Goal: Use online tool/utility: Utilize a website feature to perform a specific function

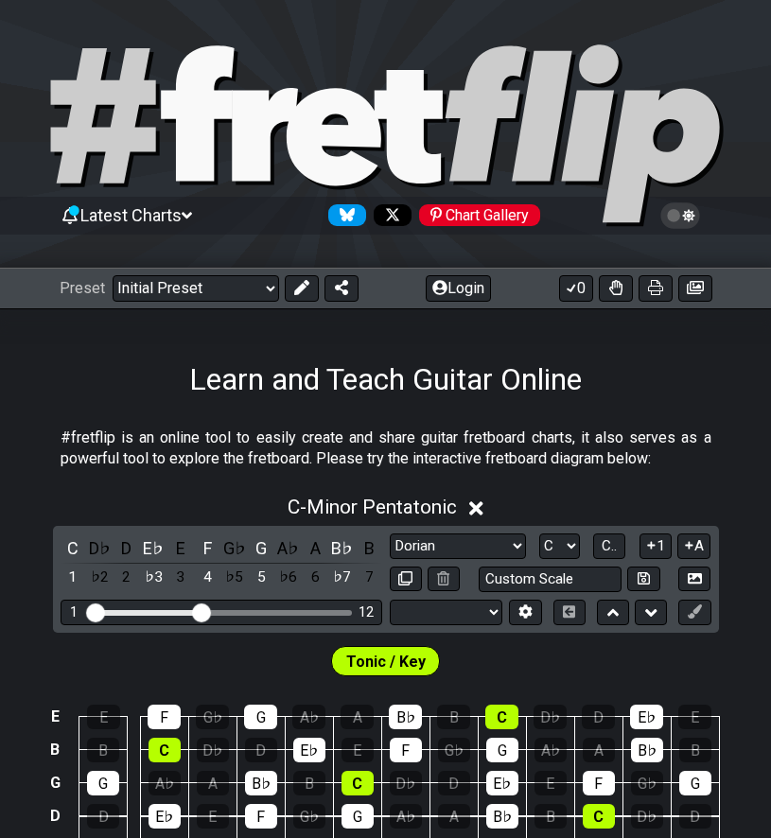
select select "Dorian"
select select "Tuning"
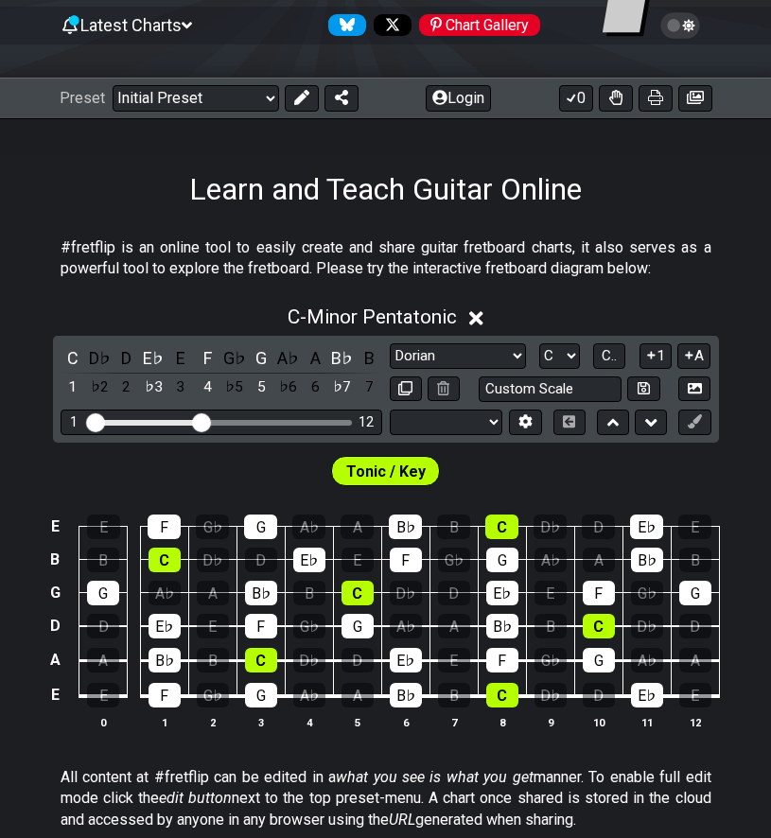
scroll to position [192, 0]
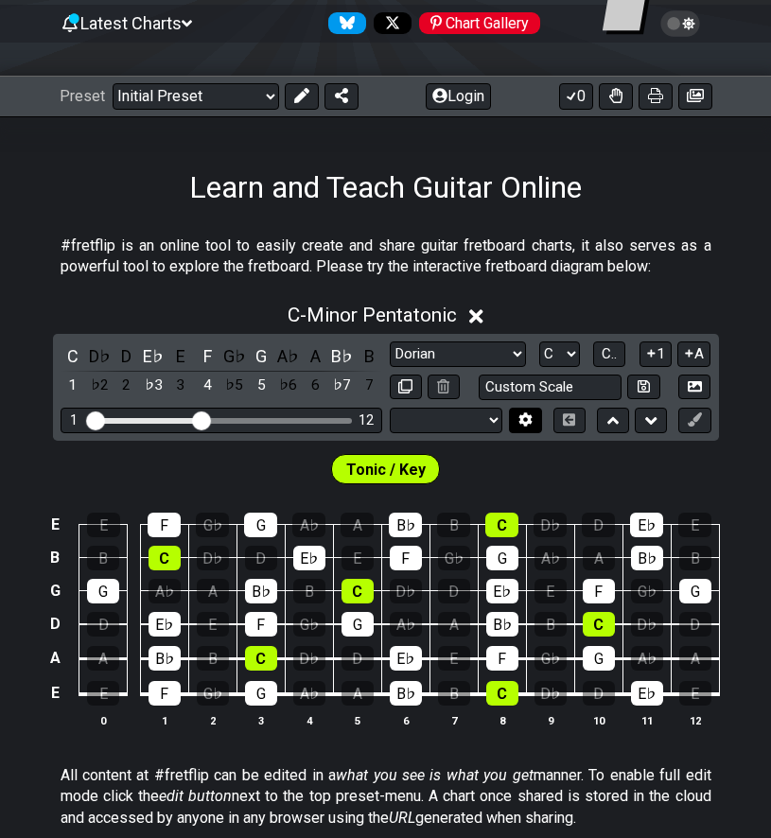
click at [527, 416] on icon at bounding box center [525, 419] width 14 height 14
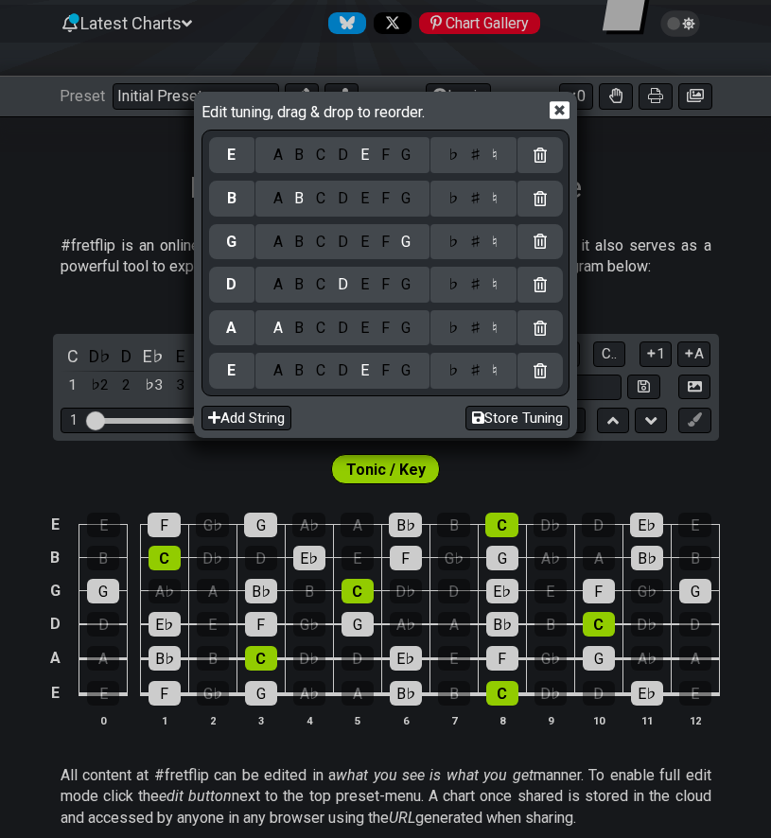
click at [338, 372] on div "D" at bounding box center [343, 370] width 23 height 21
select select "Minor Pentatonic"
select select "E A D G B E"
click at [397, 326] on div "G" at bounding box center [406, 328] width 22 height 21
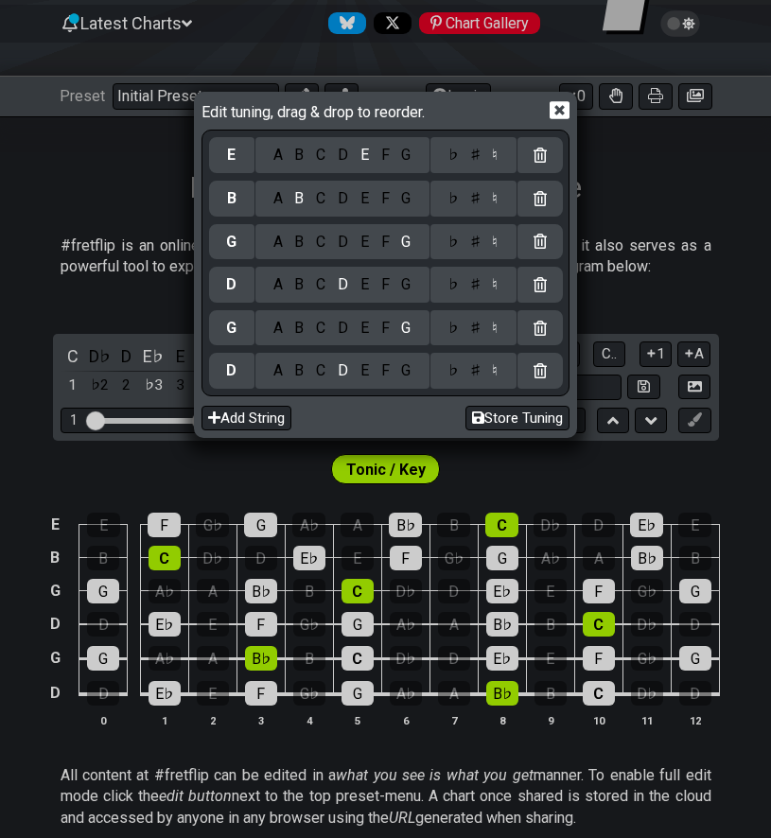
click at [270, 286] on div "A" at bounding box center [278, 284] width 22 height 21
click at [474, 282] on div "♯" at bounding box center [474, 284] width 23 height 21
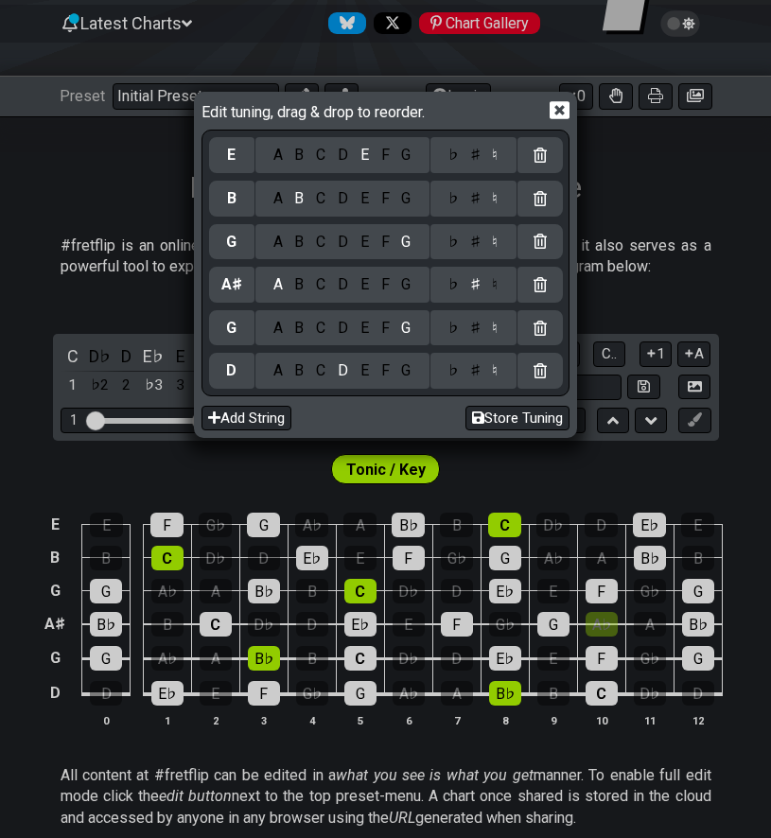
click at [378, 244] on div "F" at bounding box center [384, 242] width 21 height 21
click at [404, 192] on div "G" at bounding box center [406, 198] width 22 height 21
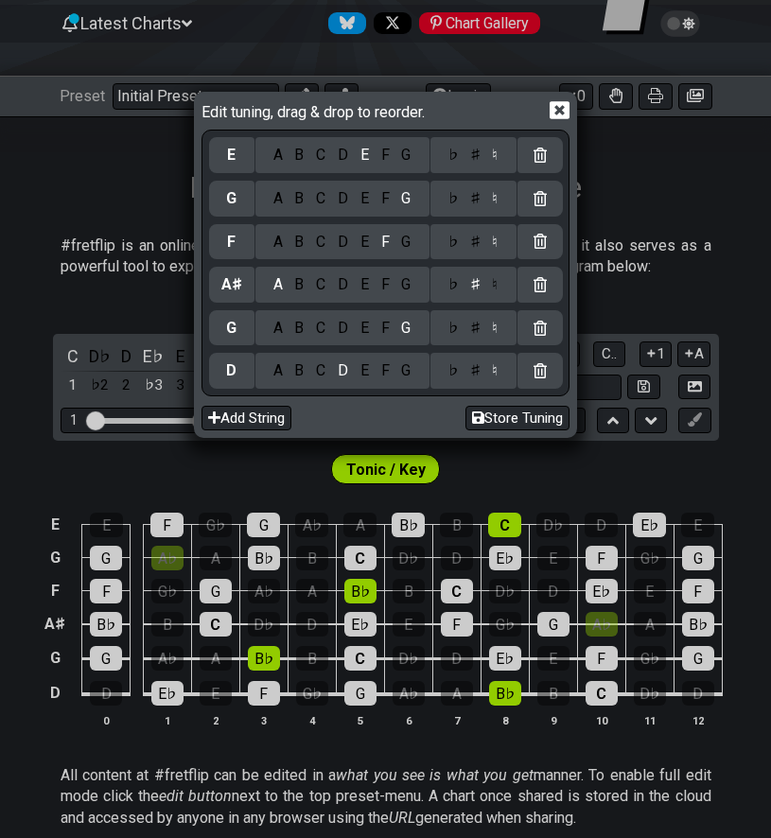
click at [344, 153] on div "D" at bounding box center [343, 155] width 23 height 21
click at [560, 106] on icon at bounding box center [559, 110] width 20 height 20
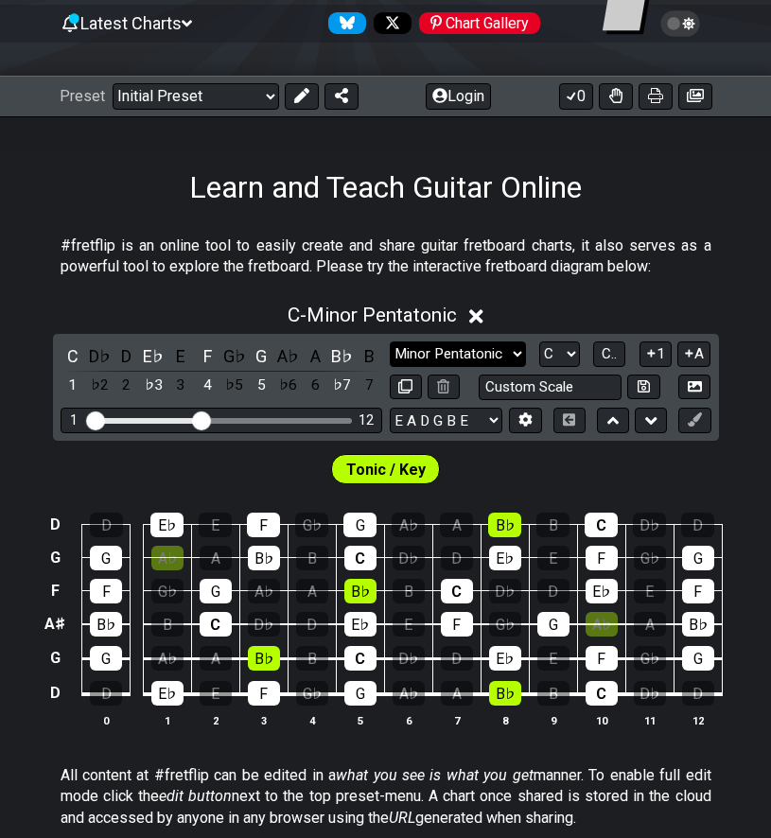
select select "Dorian"
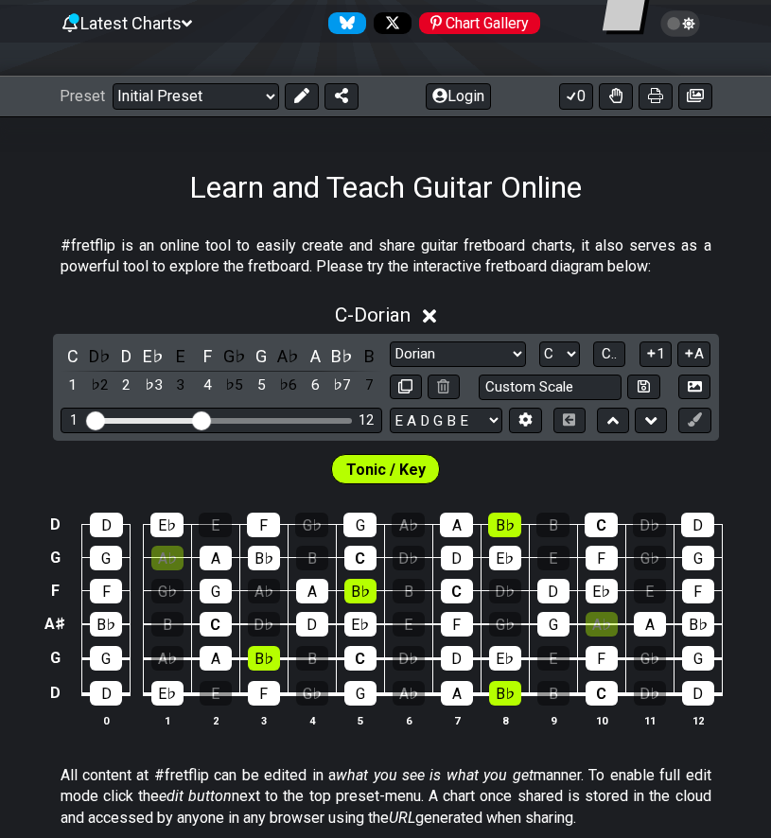
click at [451, 434] on div "C D♭ D E♭ E F G♭ G A♭ A B♭ B 1 ♭2 2 ♭3 3 4 ♭5 5 ♭6 6 ♭7 7 Minor Pentatonic Clic…" at bounding box center [386, 387] width 666 height 107
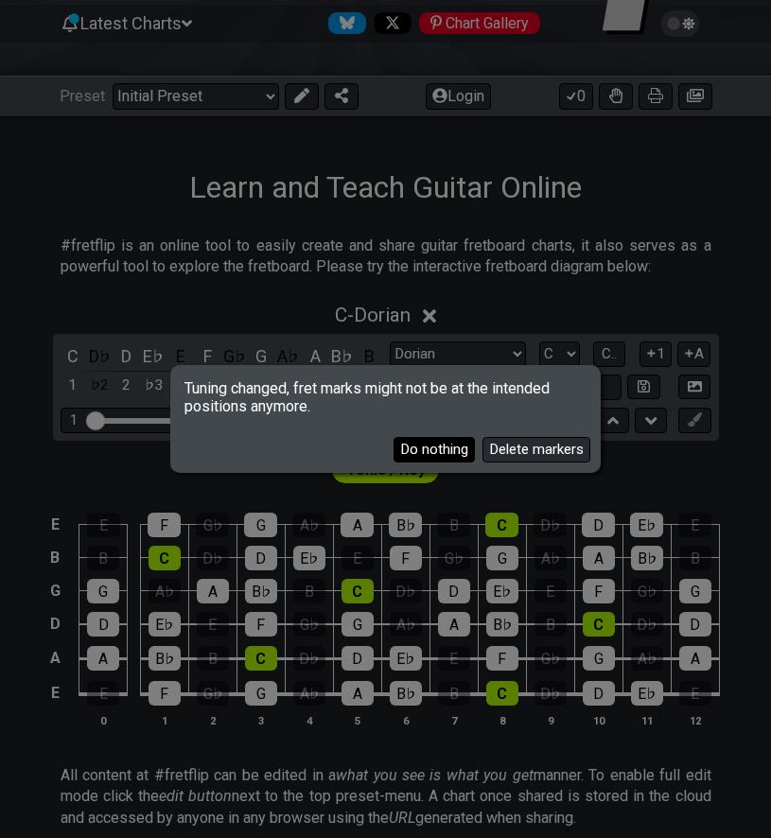
click at [453, 447] on button "Do nothing" at bounding box center [433, 450] width 81 height 26
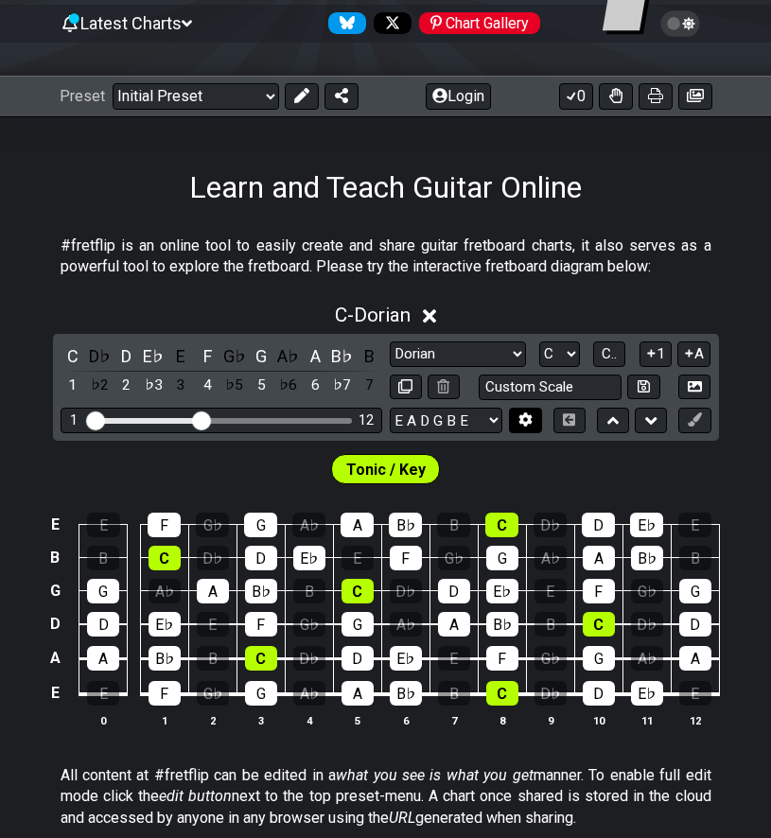
click at [528, 425] on button at bounding box center [525, 420] width 32 height 26
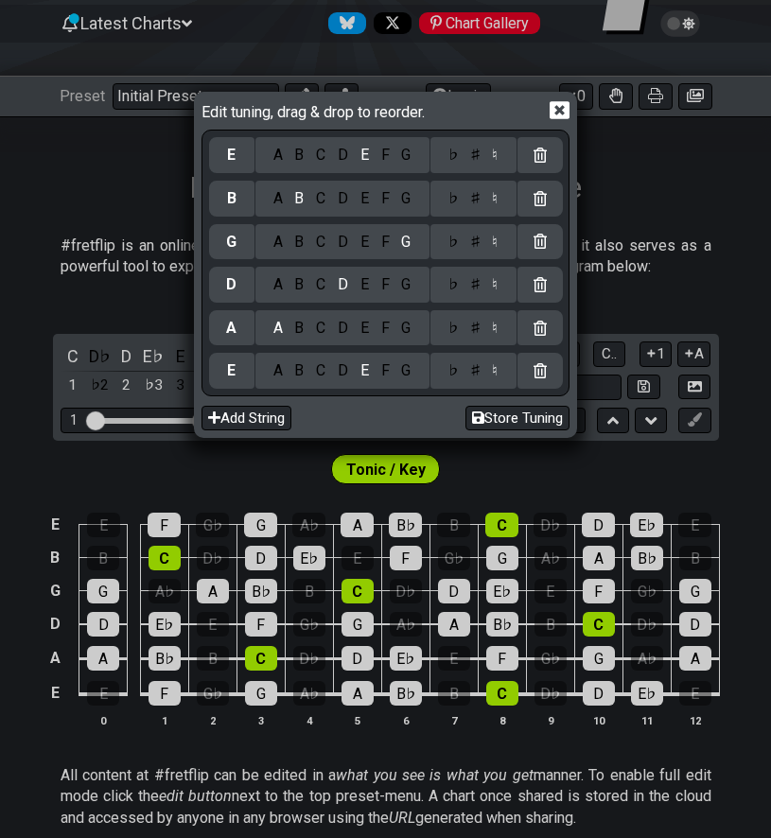
click at [342, 373] on div "D" at bounding box center [343, 370] width 23 height 21
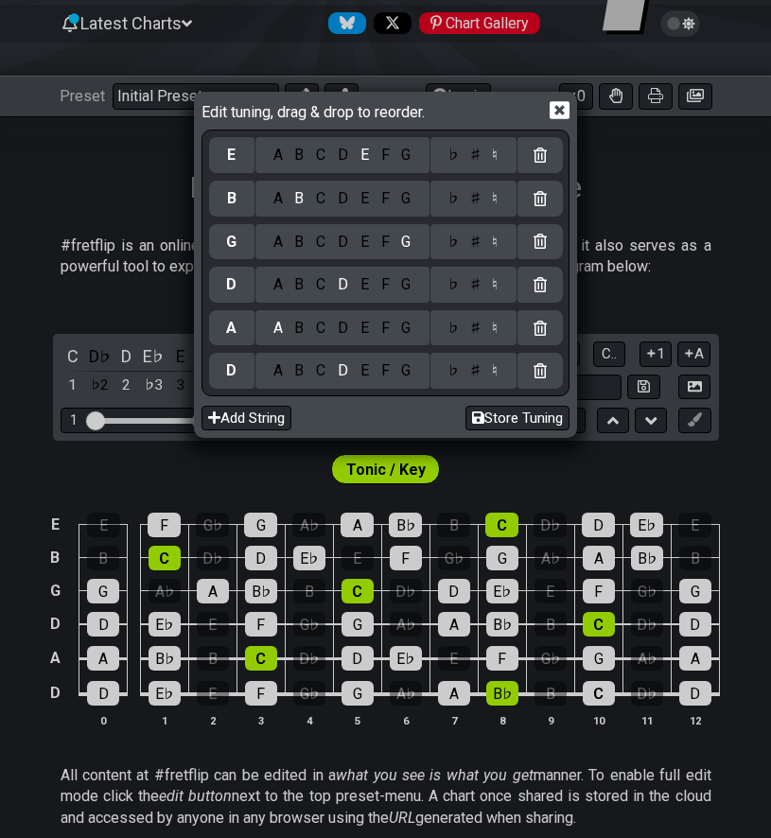
click at [402, 333] on div "G" at bounding box center [406, 328] width 22 height 21
click at [277, 288] on div "A" at bounding box center [278, 284] width 22 height 21
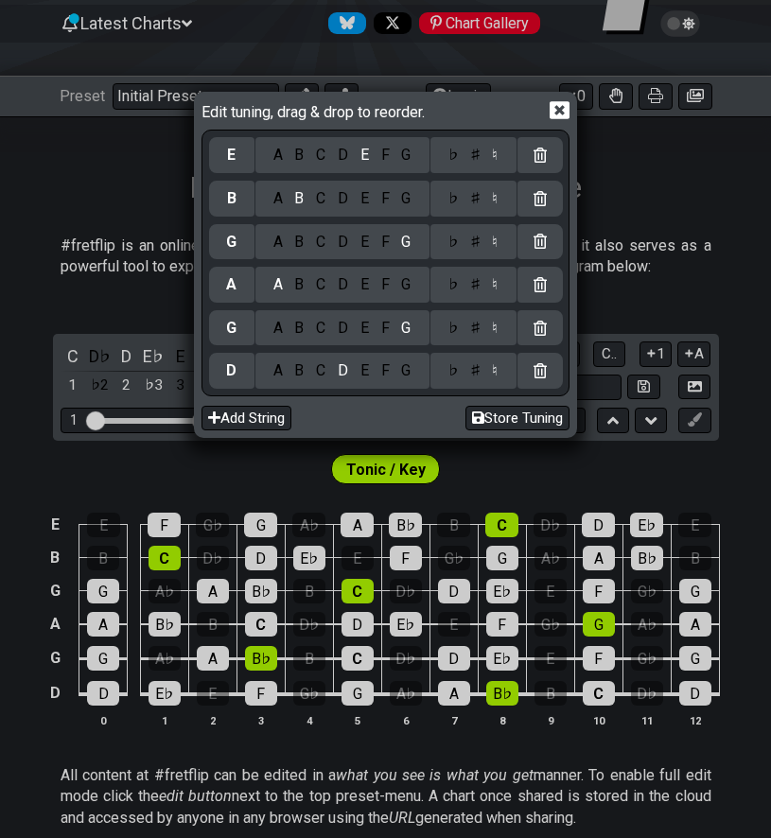
click at [476, 288] on div "♯" at bounding box center [474, 284] width 23 height 21
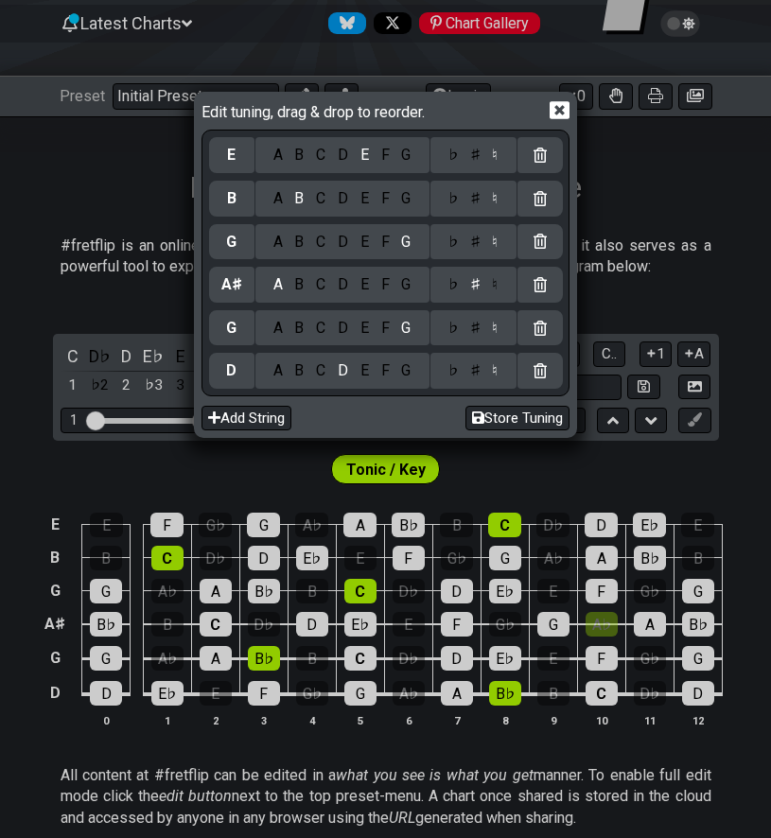
click at [380, 246] on div "F" at bounding box center [384, 242] width 21 height 21
click at [404, 203] on div "G" at bounding box center [406, 198] width 22 height 21
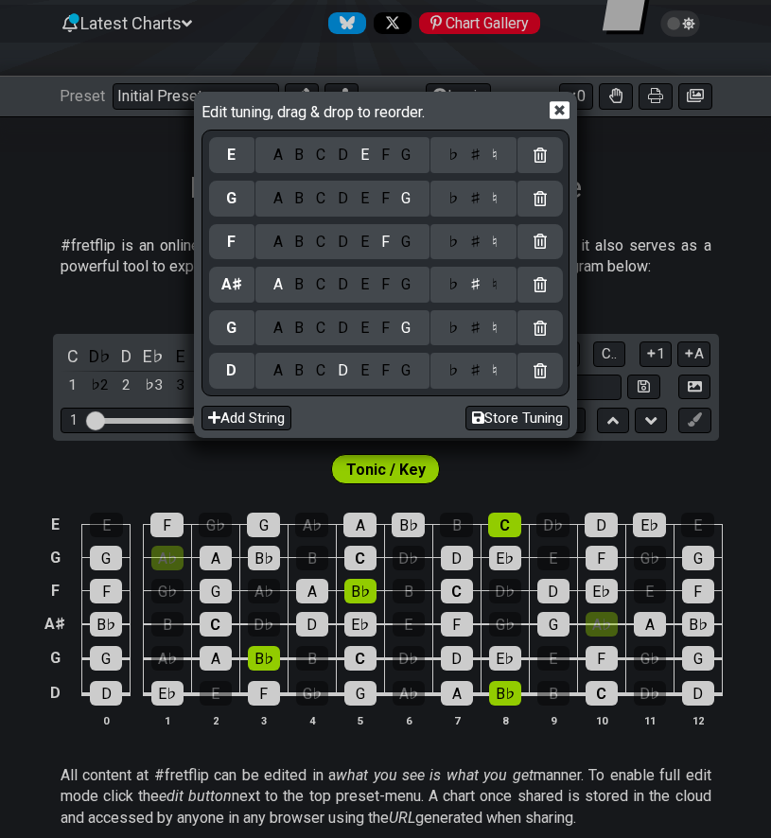
click at [339, 158] on div "D" at bounding box center [343, 155] width 23 height 21
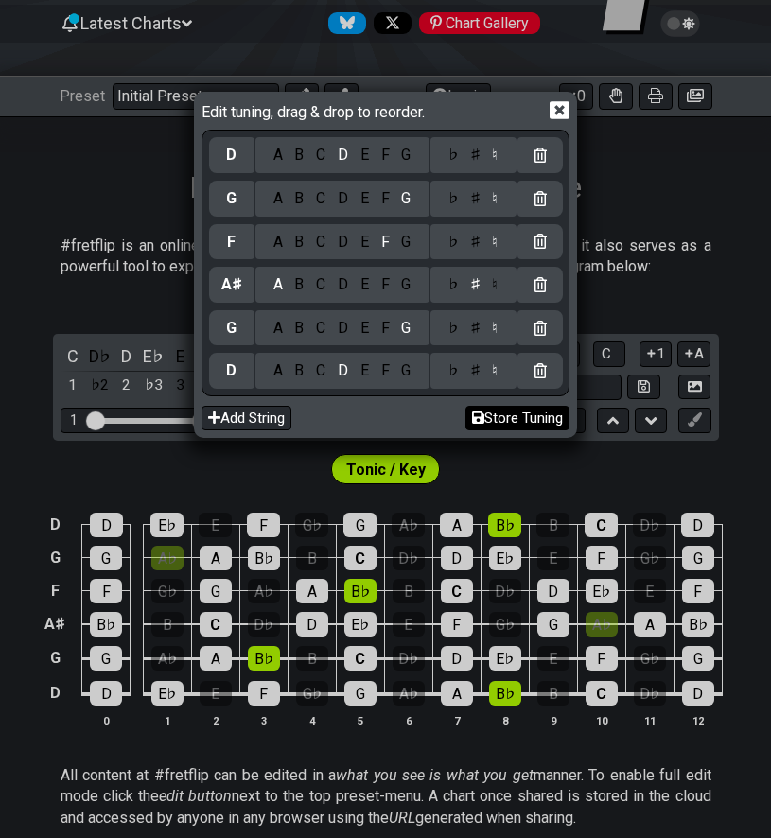
click at [488, 410] on button "Store Tuning" at bounding box center [517, 419] width 104 height 26
select select "D G A# F G D"
click at [557, 105] on icon at bounding box center [559, 110] width 20 height 18
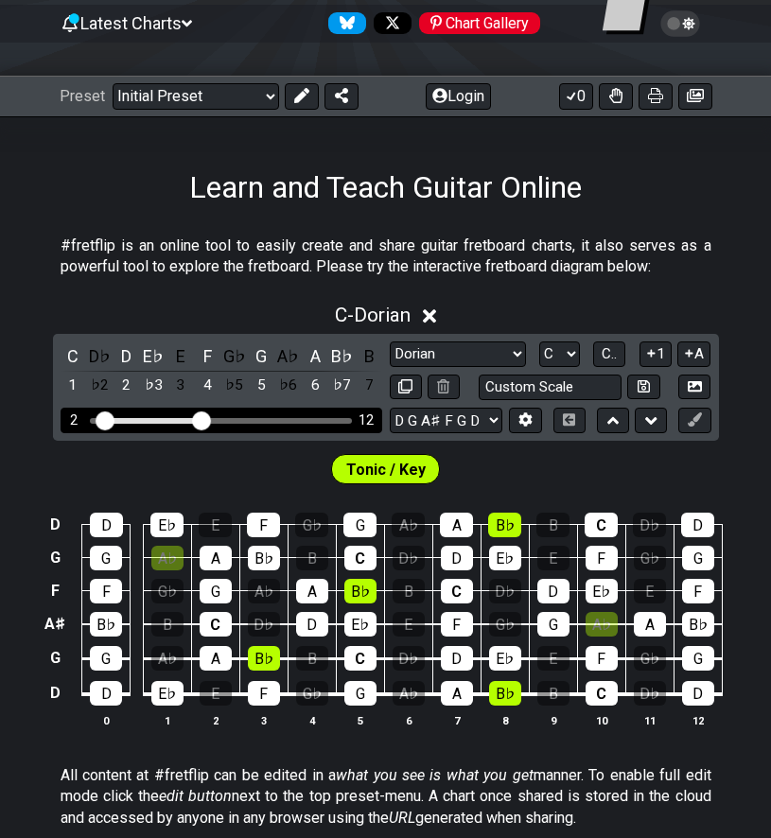
drag, startPoint x: 94, startPoint y: 419, endPoint x: 108, endPoint y: 420, distance: 14.2
click at [108, 419] on input "Visible fret range" at bounding box center [221, 419] width 269 height 0
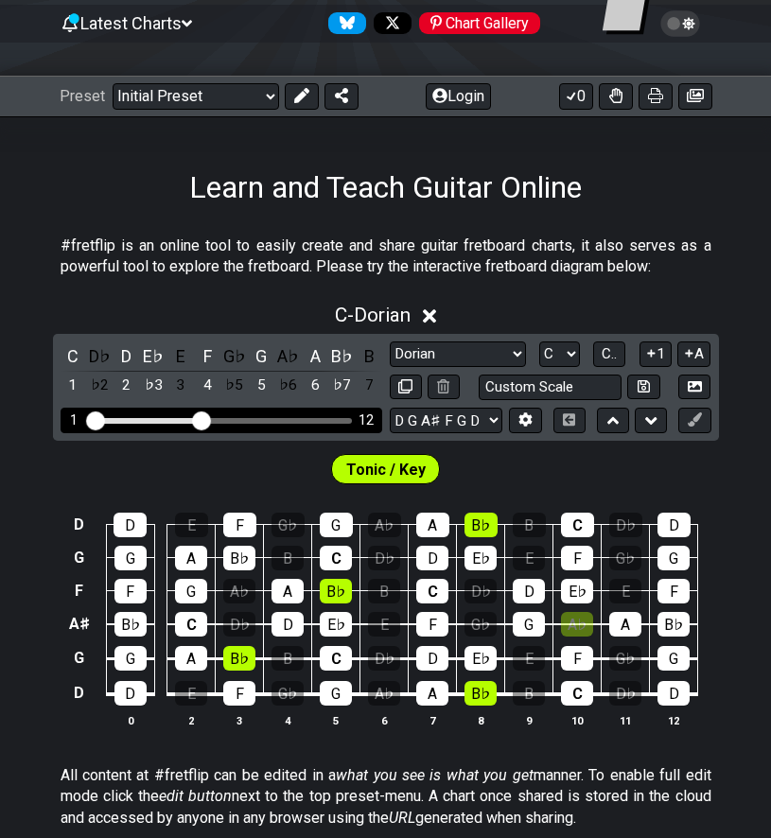
drag, startPoint x: 108, startPoint y: 420, endPoint x: 89, endPoint y: 420, distance: 18.9
click at [90, 419] on input "Visible fret range" at bounding box center [221, 419] width 269 height 0
